Goal: Transaction & Acquisition: Get A Quote

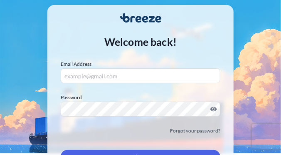
scroll to position [47, 0]
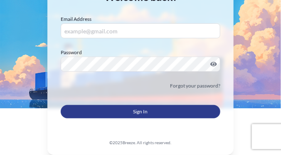
type input "[EMAIL_ADDRESS][DOMAIN_NAME]"
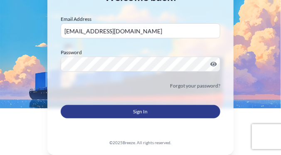
click at [156, 111] on button "Sign In" at bounding box center [141, 111] width 160 height 13
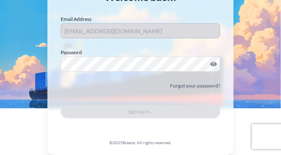
scroll to position [0, 0]
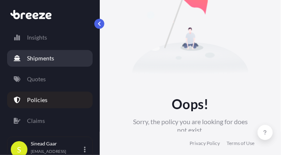
click at [37, 57] on p "Shipments" at bounding box center [40, 58] width 27 height 8
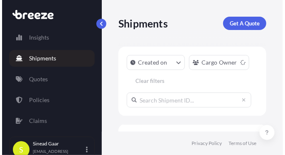
scroll to position [3, 144]
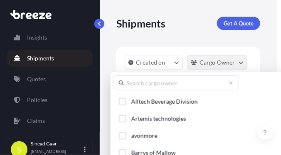
click at [240, 61] on html "Insights Shipments Quotes Policies Claims S [PERSON_NAME] [EMAIL_ADDRESS][DOMAI…" at bounding box center [140, 77] width 281 height 155
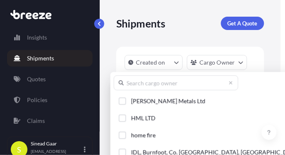
scroll to position [452, 0]
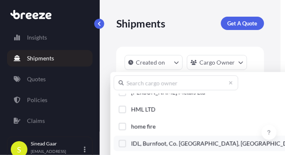
click at [120, 141] on div "Select Option" at bounding box center [122, 142] width 7 height 7
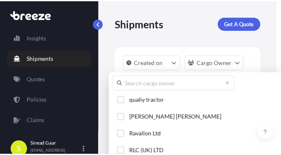
scroll to position [876, 0]
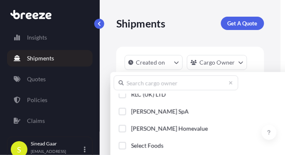
click at [239, 21] on html "Insights Shipments Quotes Policies Claims S [PERSON_NAME] [EMAIL_ADDRESS][DOMAI…" at bounding box center [142, 77] width 285 height 155
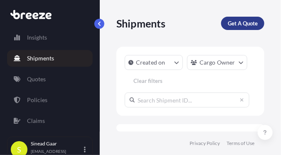
scroll to position [3, 144]
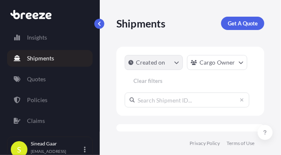
click at [178, 63] on icon "createdOn Filter options" at bounding box center [176, 62] width 5 height 5
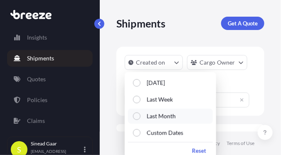
click at [142, 117] on label "Last Month" at bounding box center [157, 116] width 35 height 8
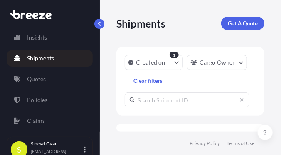
click at [265, 110] on div "Shipments Get A Quote Created on 1 Cargo Owner Clear filters No results There a…" at bounding box center [190, 65] width 181 height 131
click at [186, 103] on input "text" at bounding box center [187, 99] width 125 height 15
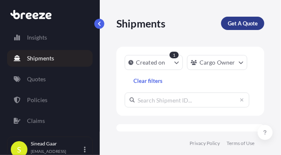
click at [243, 22] on p "Get A Quote" at bounding box center [243, 23] width 30 height 8
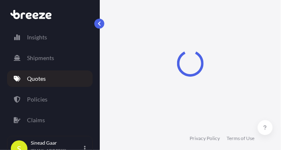
scroll to position [13, 0]
select select "Sea"
select select "1"
